Goal: Check status

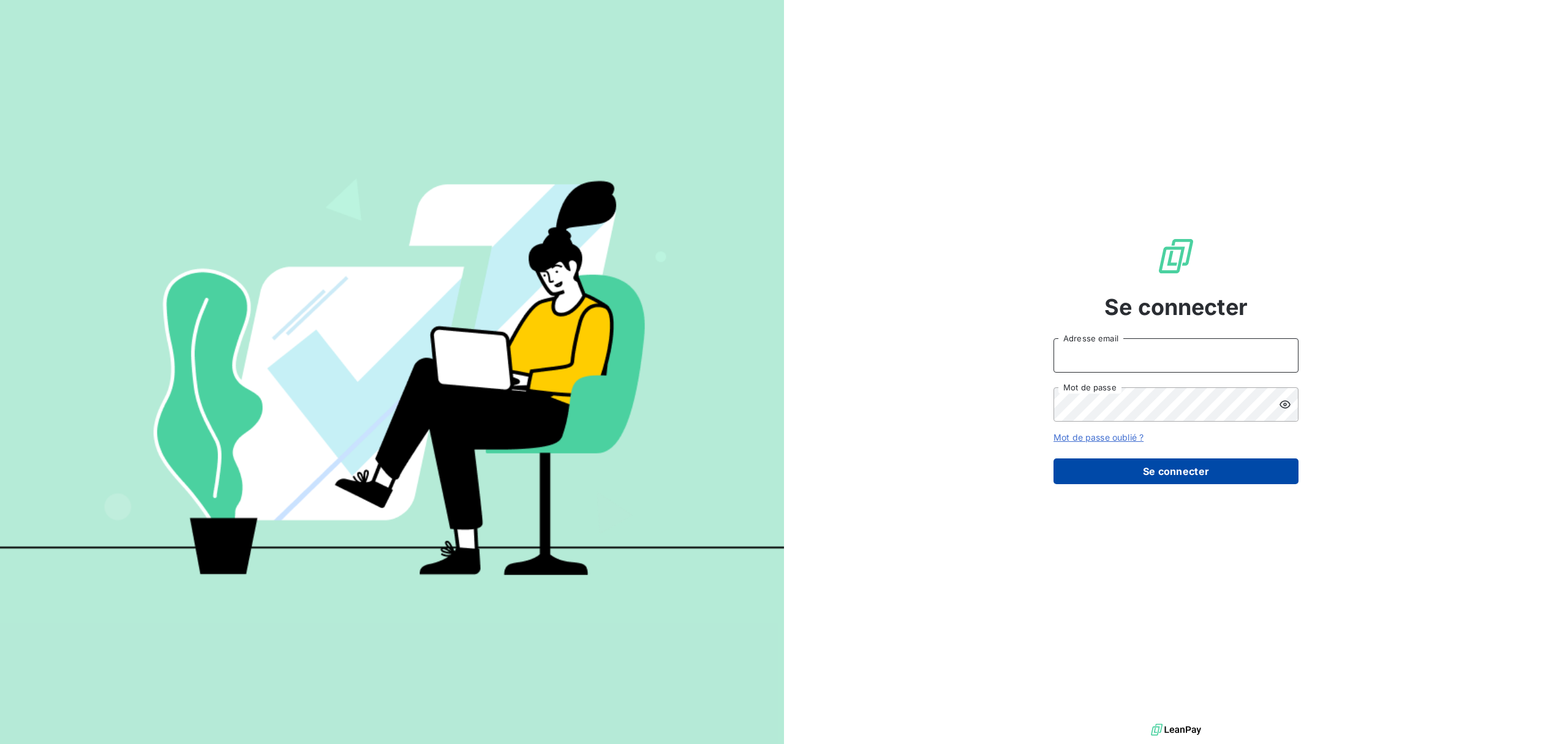
type input "info.ajaccio@ecodia.net"
click at [1168, 471] on button "Se connecter" at bounding box center [1176, 471] width 245 height 26
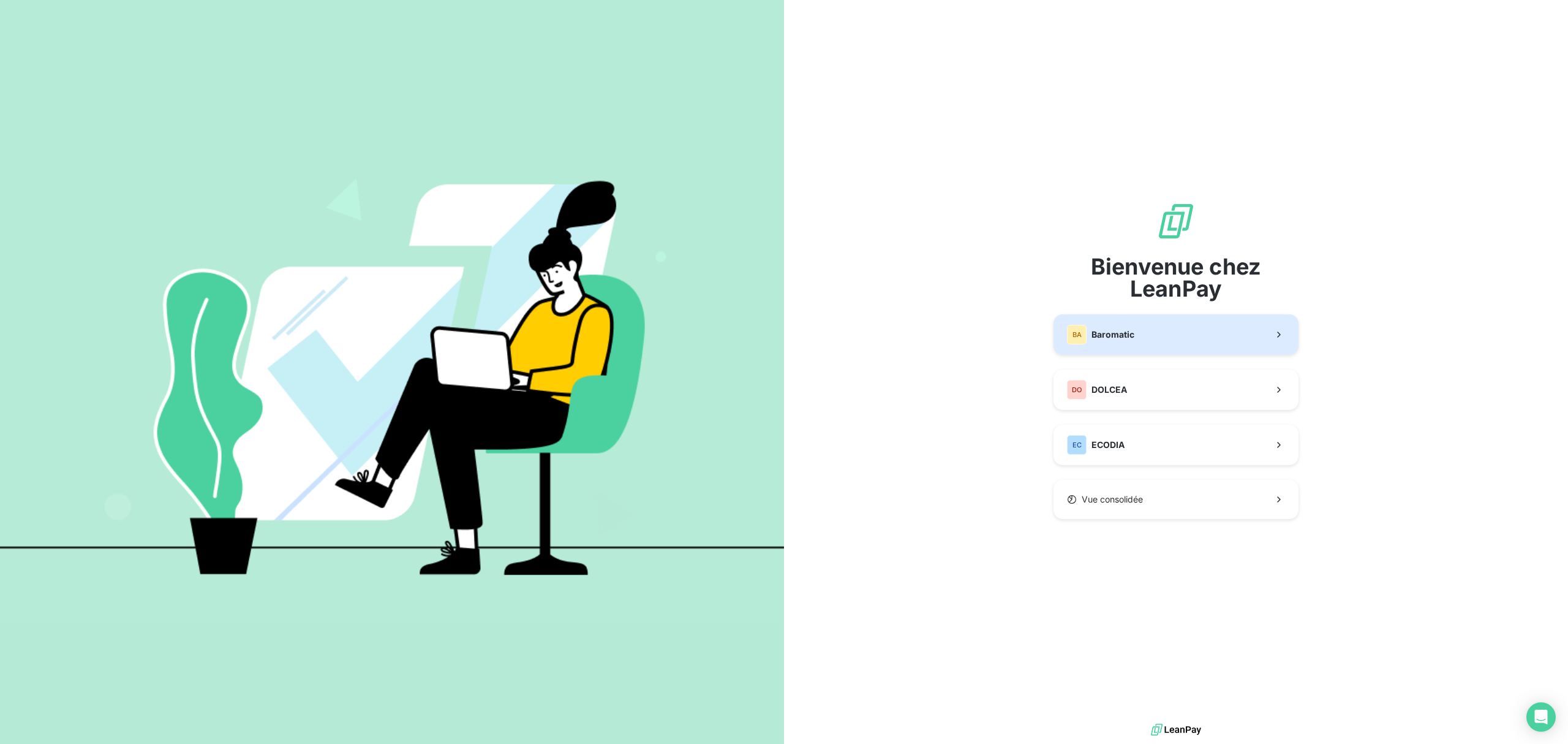
click at [1146, 337] on button "BA Baromatic" at bounding box center [1176, 334] width 245 height 40
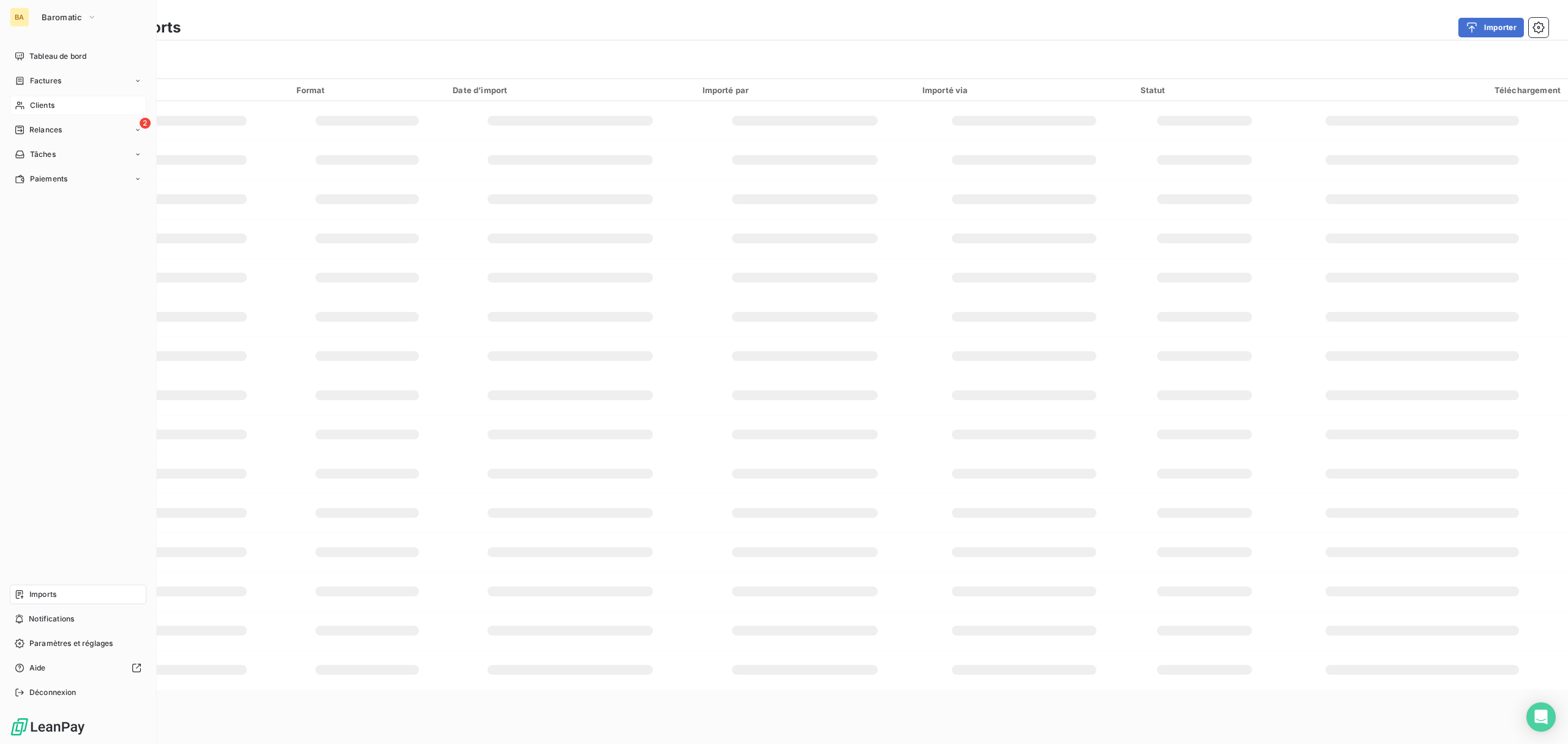
click at [54, 102] on span "Clients" at bounding box center [42, 105] width 25 height 11
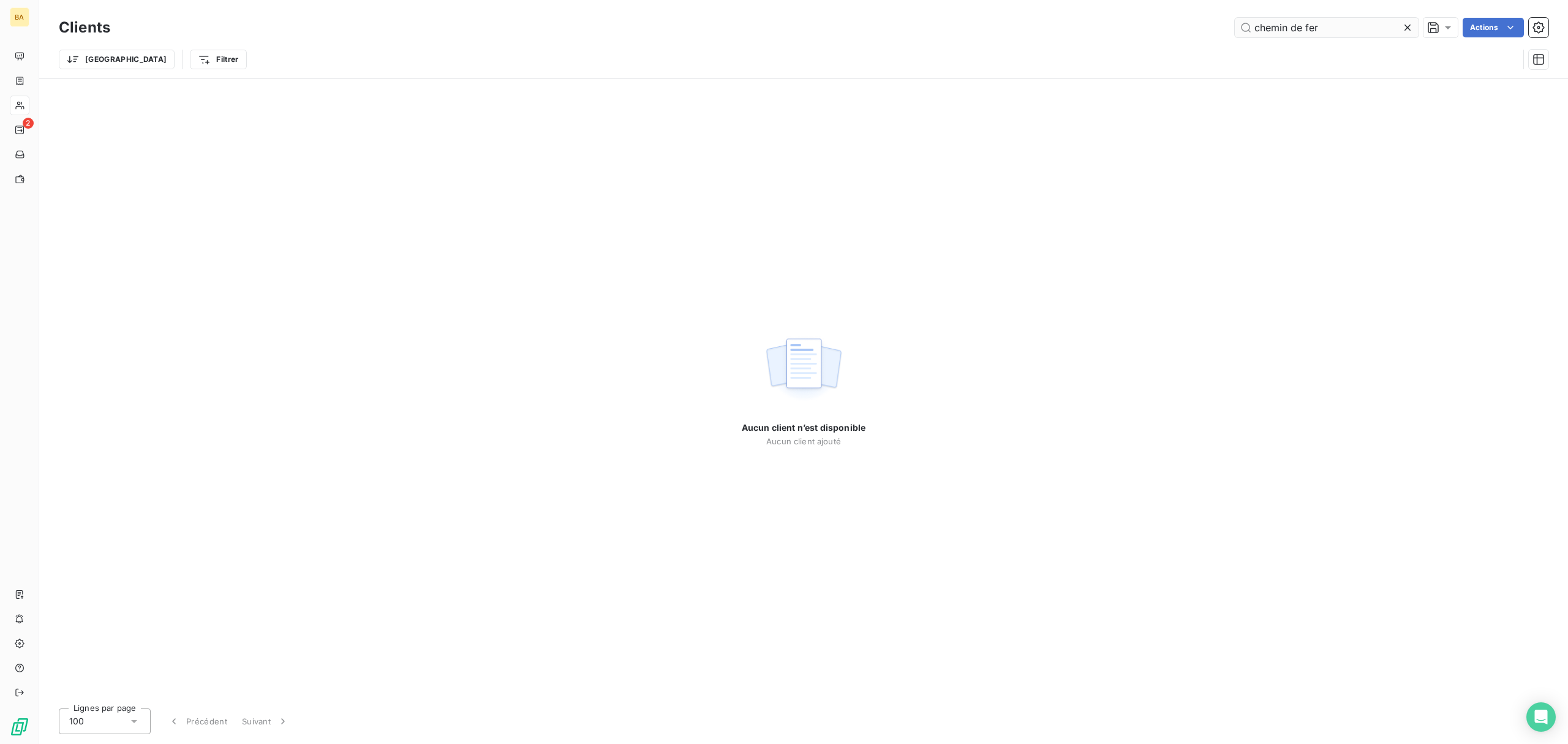
type input "chemin de fer"
click at [67, 84] on div "Factures" at bounding box center [77, 80] width 137 height 20
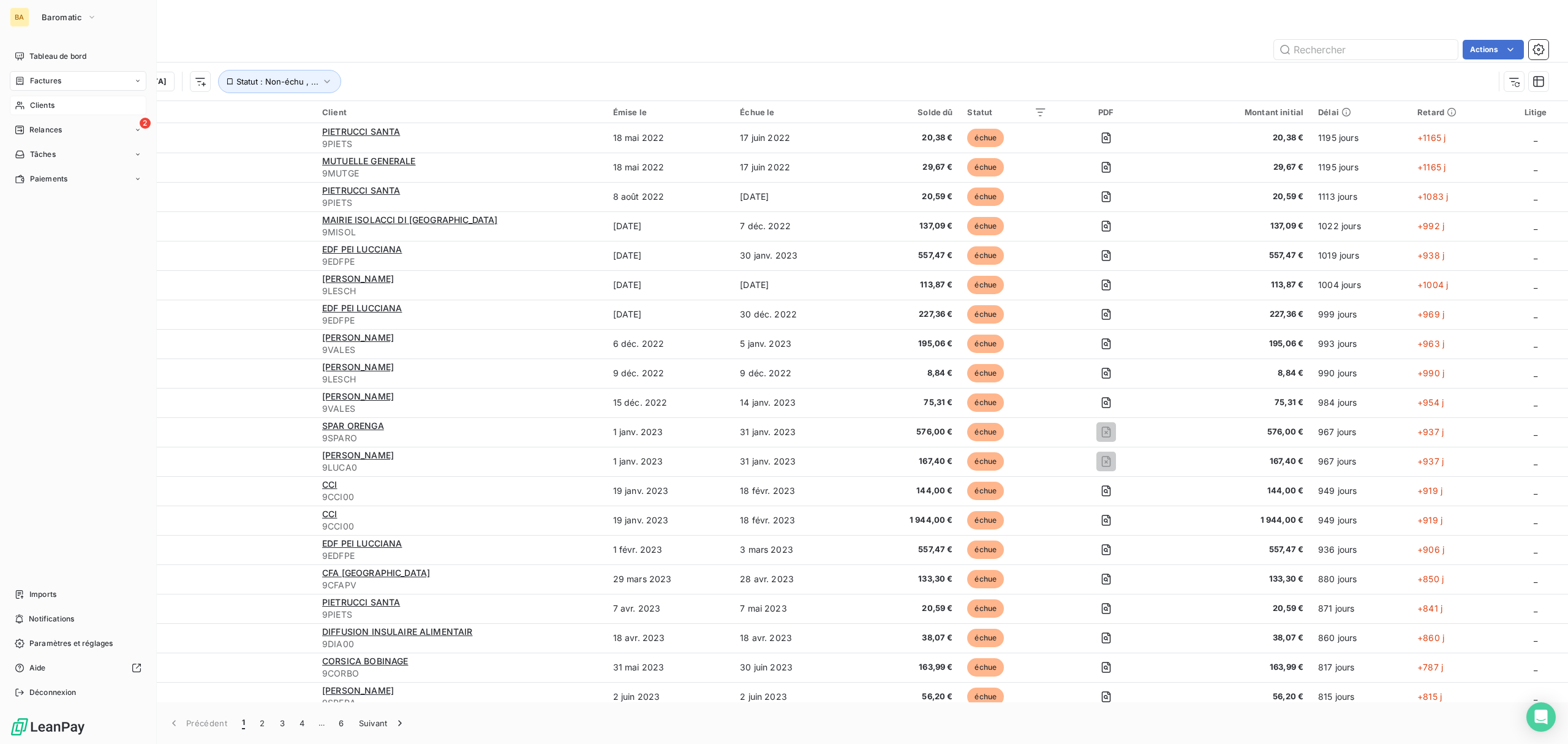
click at [47, 72] on div "Factures" at bounding box center [77, 80] width 137 height 20
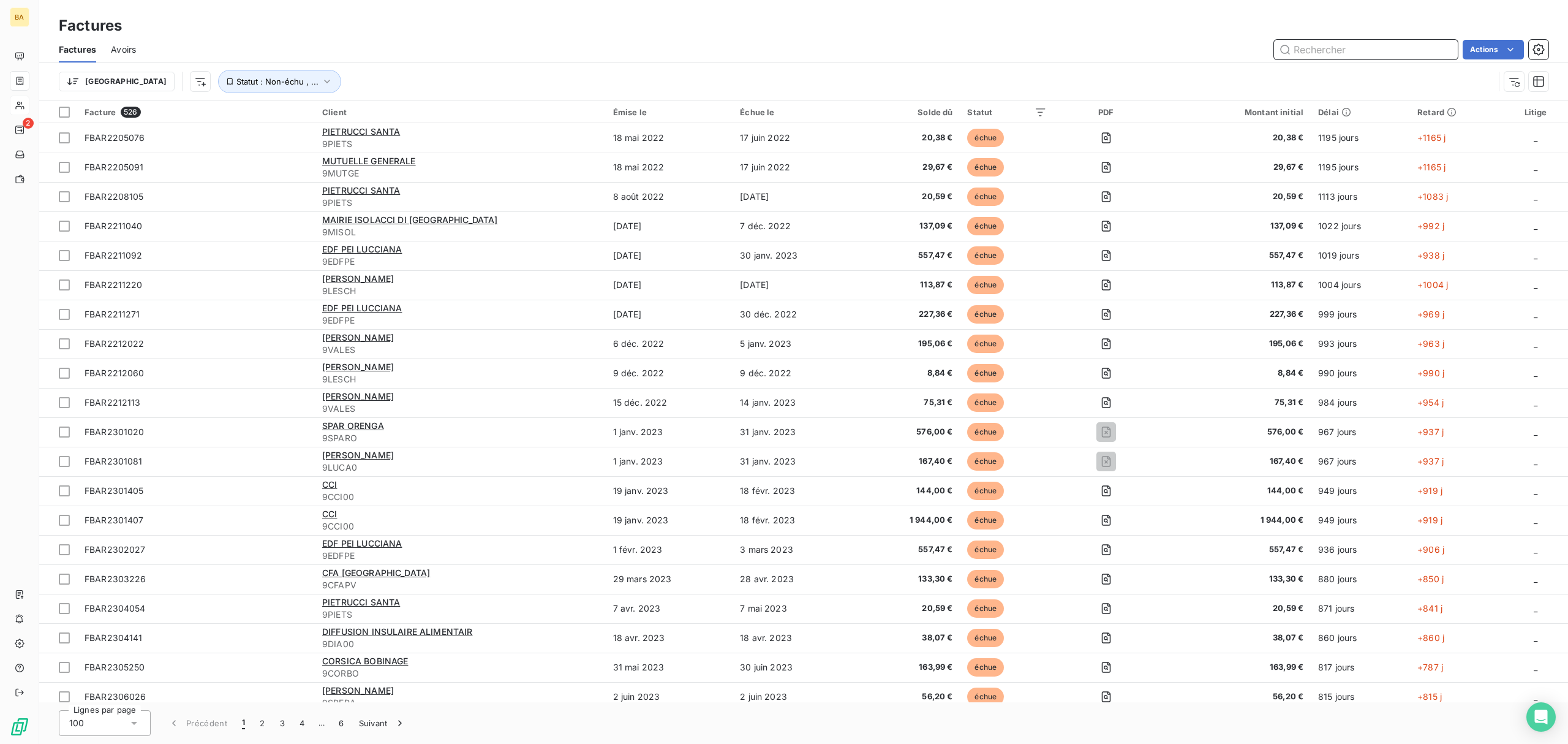
click at [1319, 48] on input "text" at bounding box center [1365, 49] width 183 height 20
paste input "FBAR2508153"
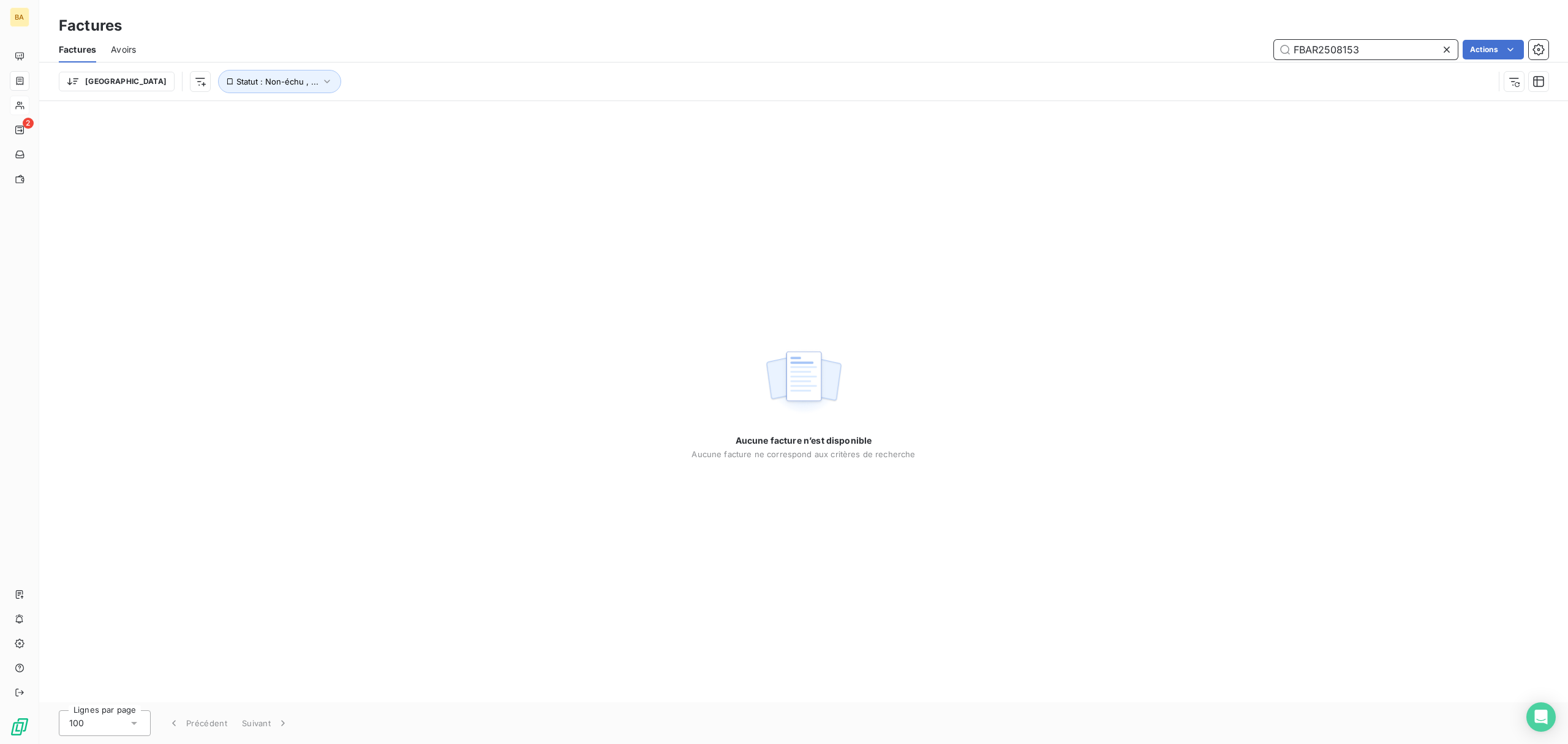
type input "FBAR2508153"
click at [604, 80] on div "Trier Statut : Non-échu , ..." at bounding box center [776, 82] width 1435 height 23
click at [237, 79] on span "Statut : Non-échu , ..." at bounding box center [278, 81] width 82 height 10
click at [370, 121] on div "non-échue échue" at bounding box center [383, 113] width 176 height 26
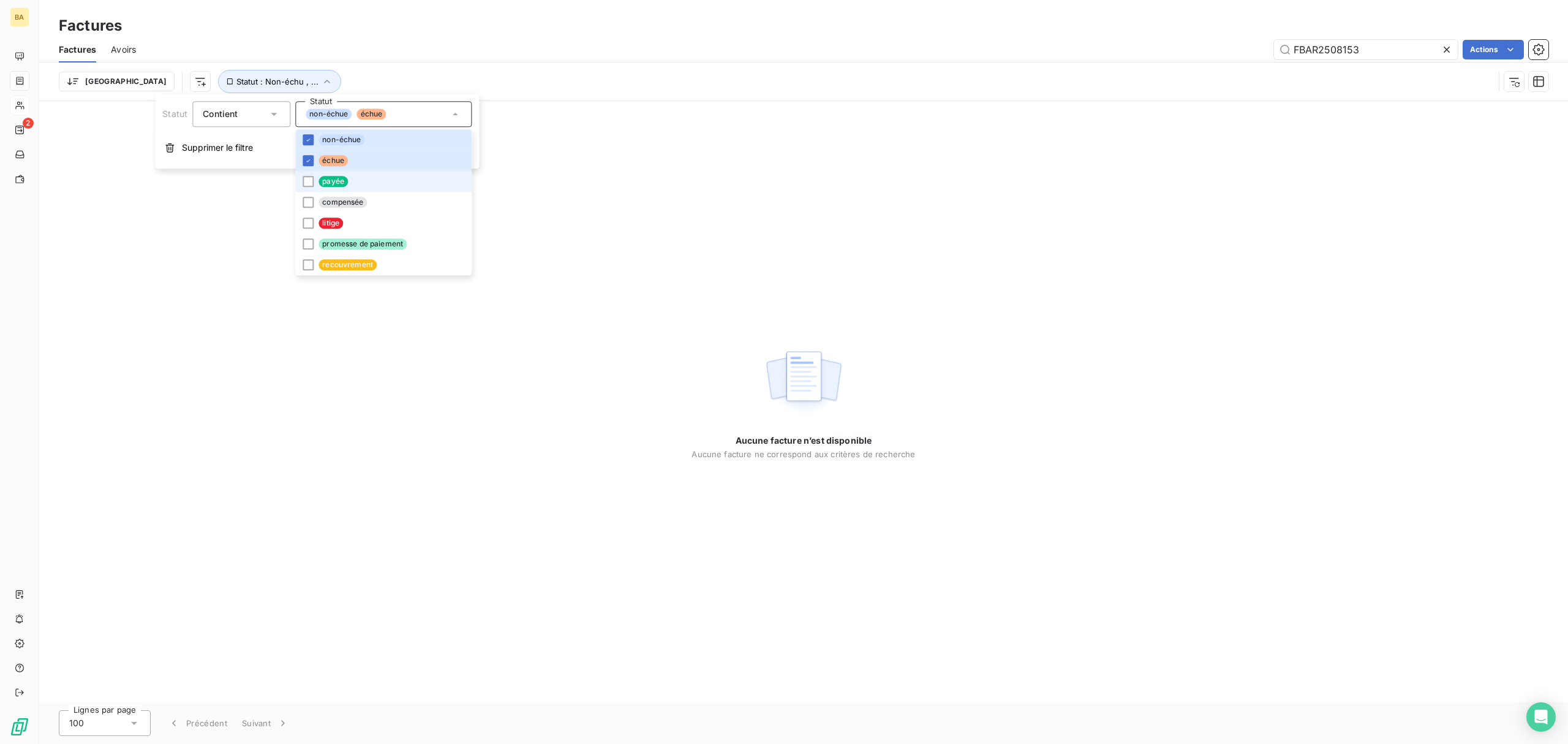
click at [339, 182] on span "payée" at bounding box center [333, 181] width 29 height 11
click at [358, 202] on span "compensée" at bounding box center [343, 202] width 48 height 11
click at [356, 217] on li "litige" at bounding box center [383, 223] width 176 height 20
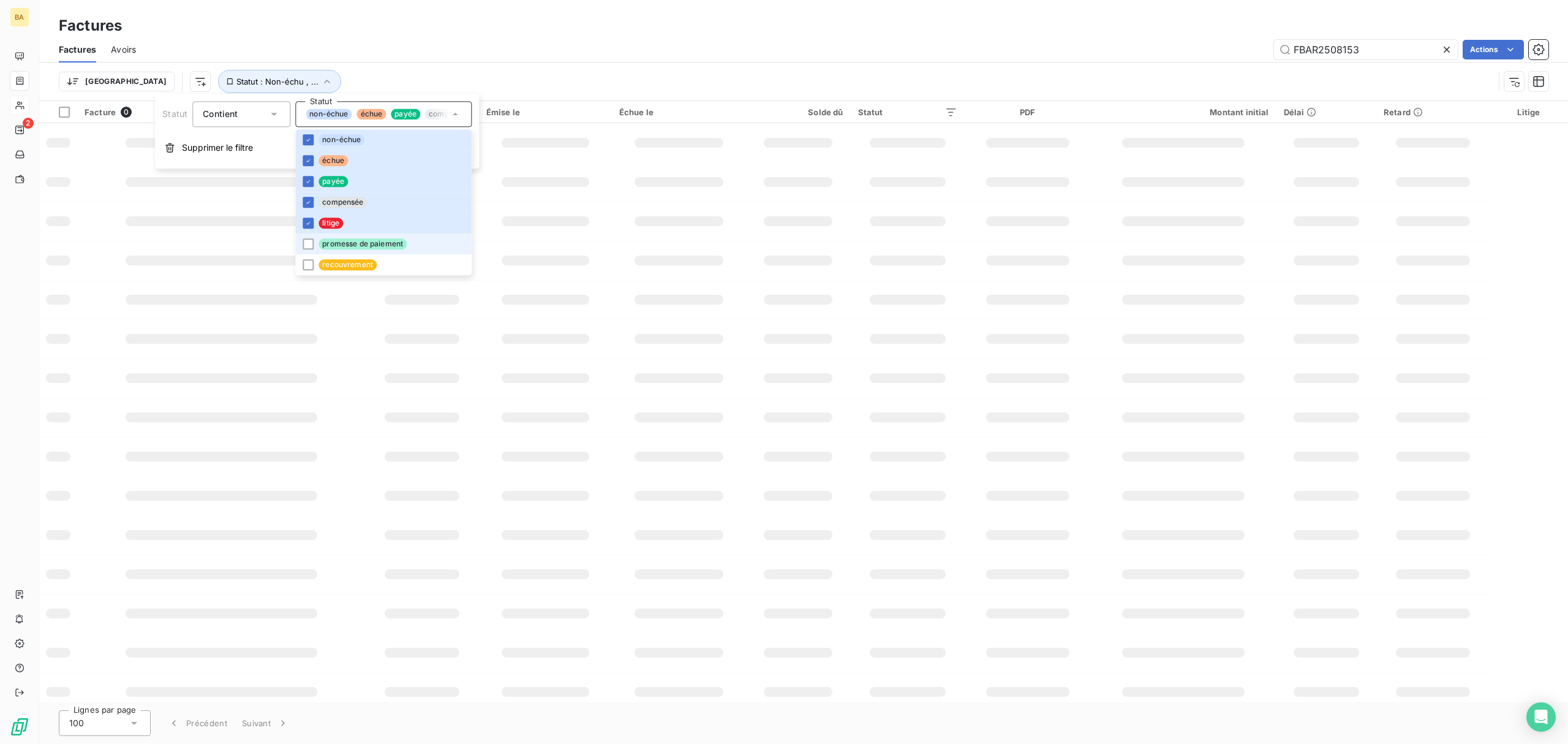
click at [418, 243] on li "promesse de paiement" at bounding box center [383, 243] width 176 height 20
click at [418, 263] on li "recouvrement" at bounding box center [383, 265] width 176 height 20
click at [543, 55] on div "FBAR2508153 Actions" at bounding box center [849, 49] width 1398 height 20
